Goal: Task Accomplishment & Management: Manage account settings

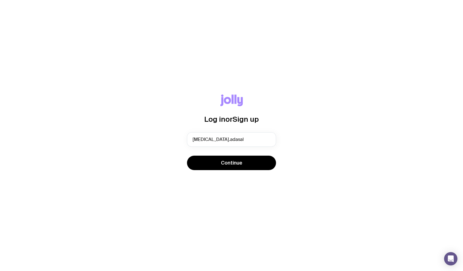
type input "[MEDICAL_DATA][EMAIL_ADDRESS][DOMAIN_NAME]"
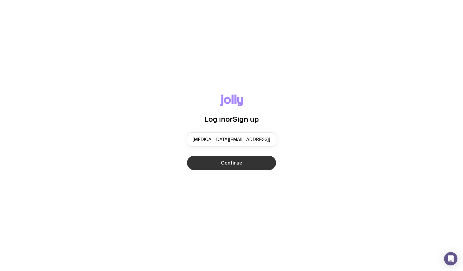
click at [222, 168] on button "Continue" at bounding box center [231, 163] width 89 height 14
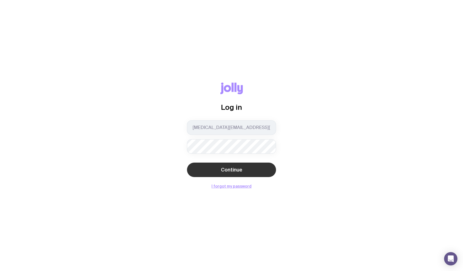
click at [226, 168] on span "Continue" at bounding box center [231, 170] width 21 height 7
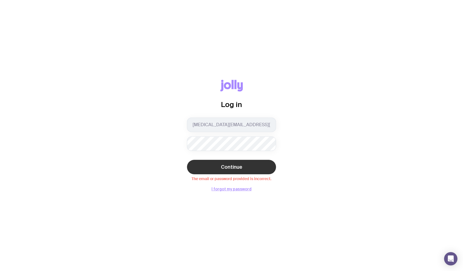
click at [252, 166] on button "Continue" at bounding box center [231, 167] width 89 height 14
click at [161, 145] on div "Log in [MEDICAL_DATA][EMAIL_ADDRESS][DOMAIN_NAME] Continue The email or passwor…" at bounding box center [231, 136] width 436 height 112
click at [222, 164] on span "Continue" at bounding box center [231, 167] width 21 height 7
click at [228, 168] on span "Continue" at bounding box center [231, 167] width 21 height 7
